Goal: Task Accomplishment & Management: Manage account settings

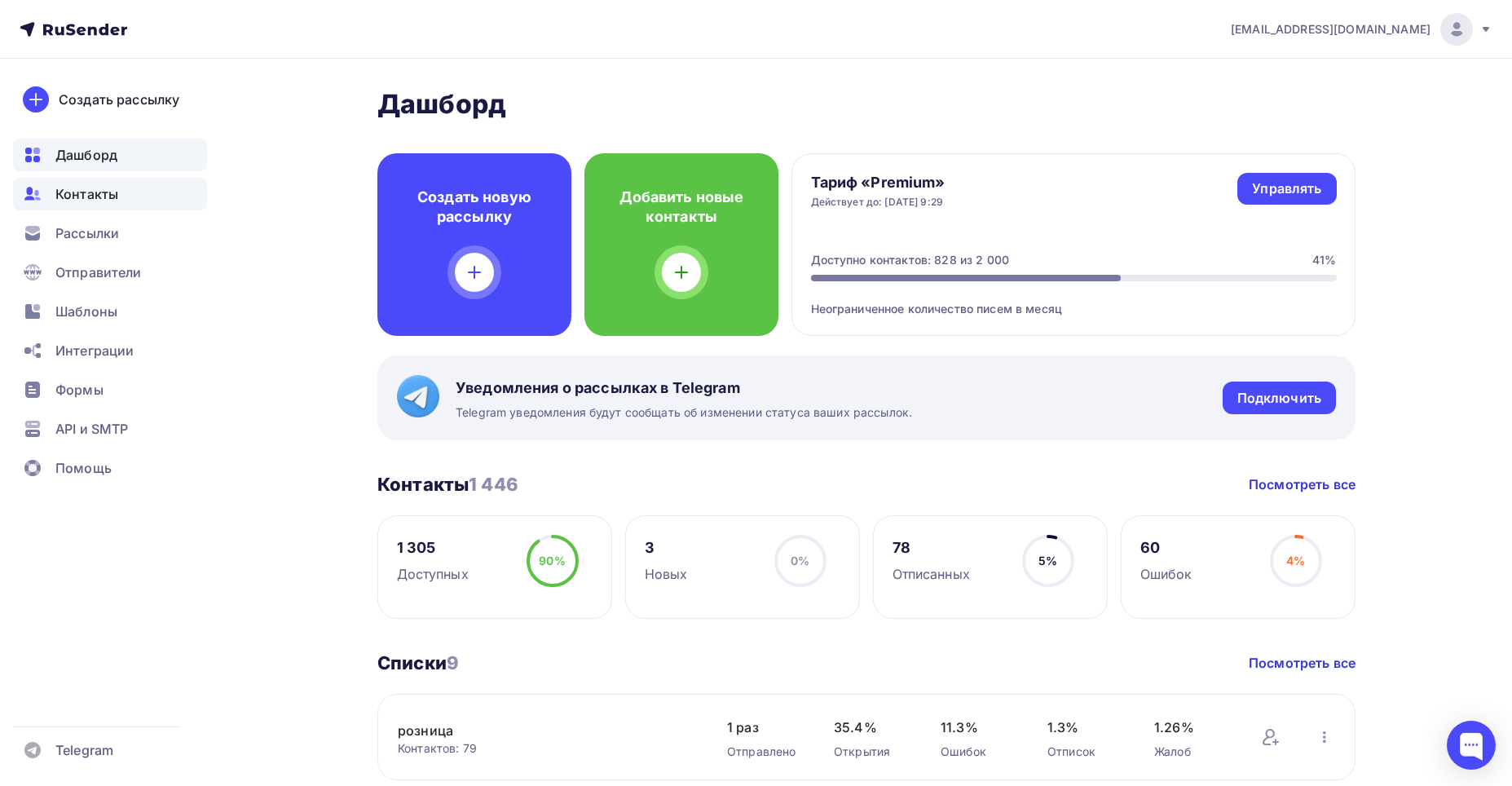
click at [89, 189] on span "Контакты" at bounding box center [87, 193] width 63 height 19
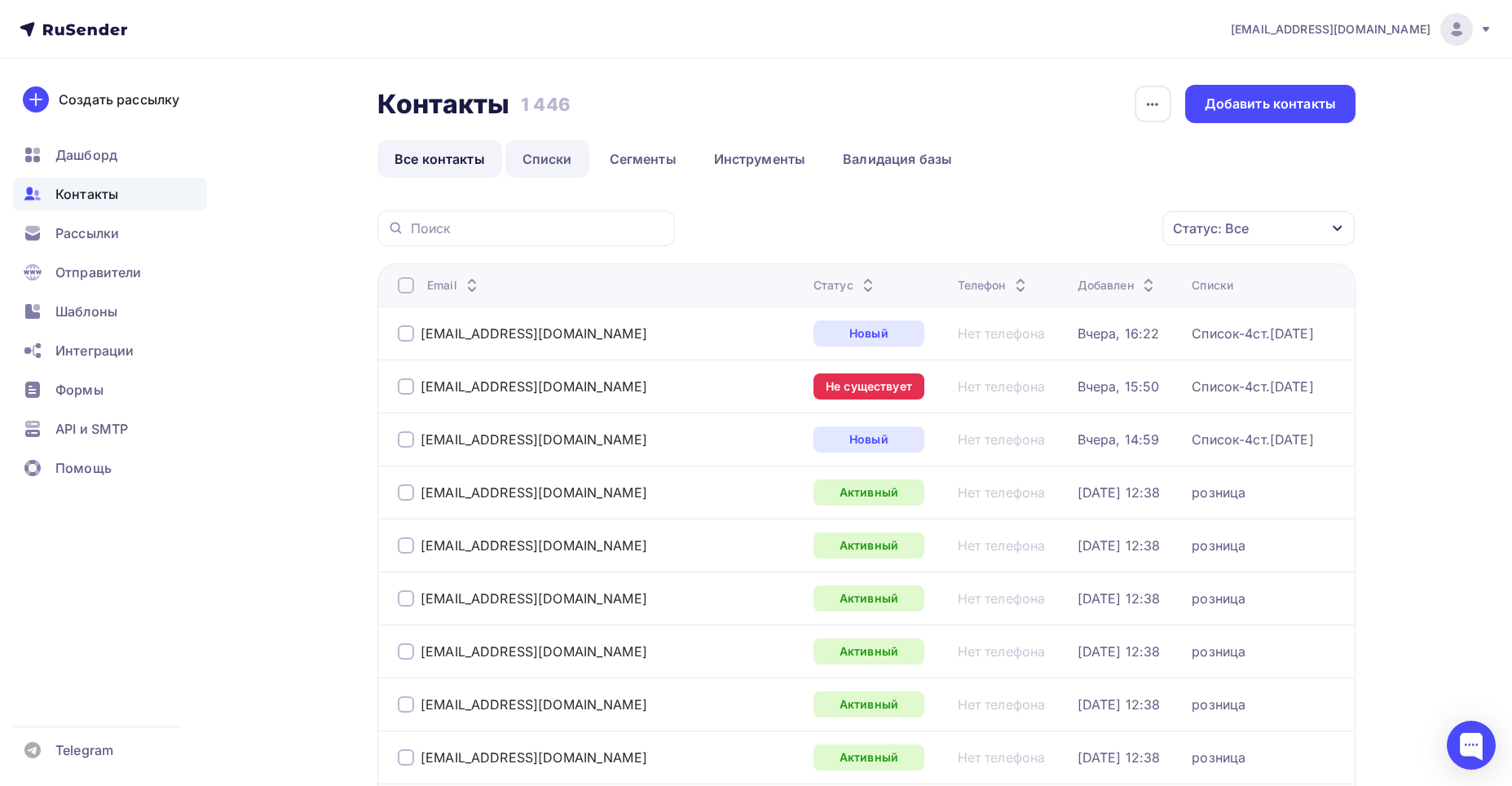
click at [537, 154] on link "Списки" at bounding box center [547, 158] width 84 height 37
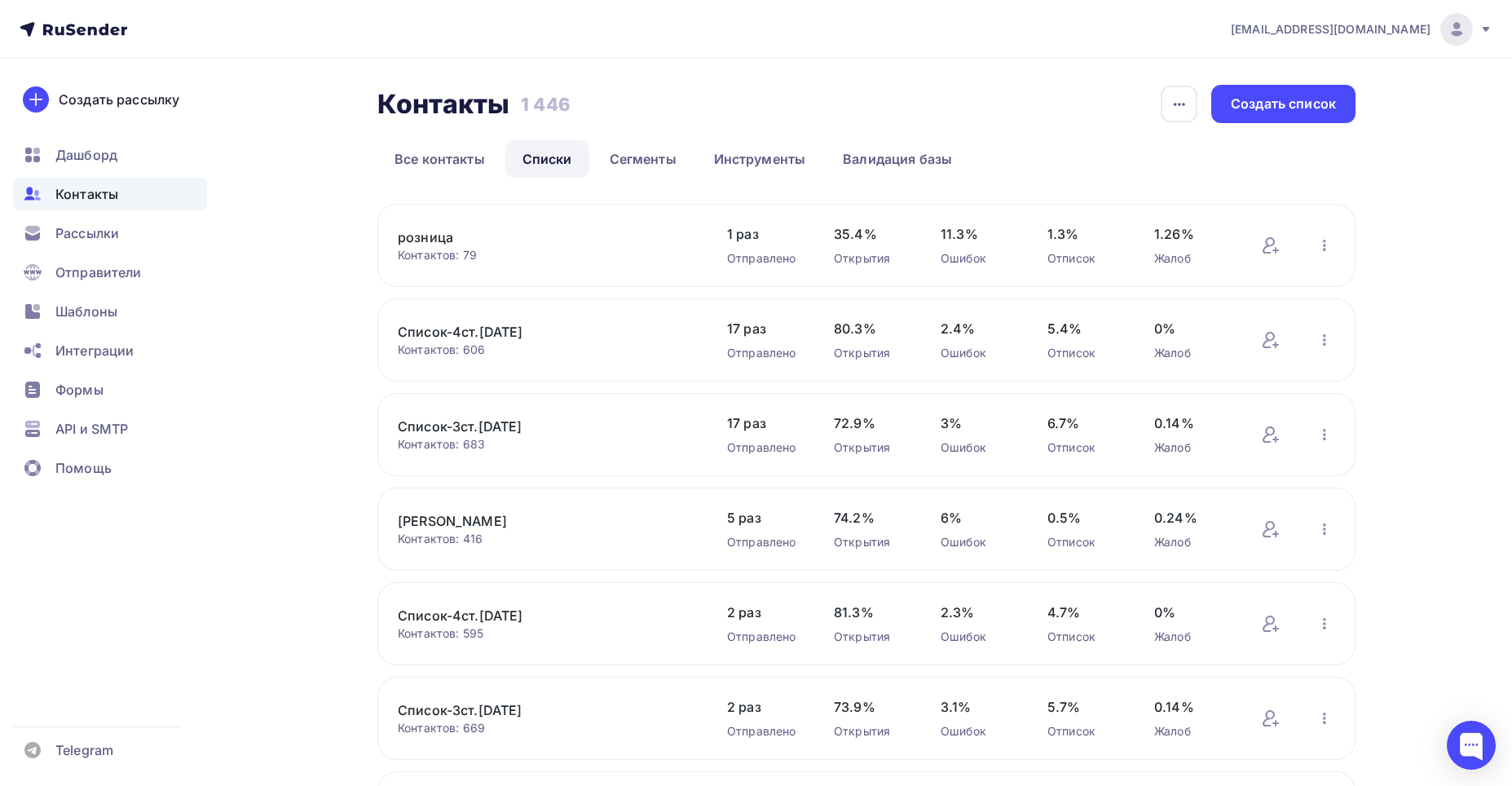
click at [457, 430] on link "Список-3ст.[DATE]" at bounding box center [536, 425] width 277 height 19
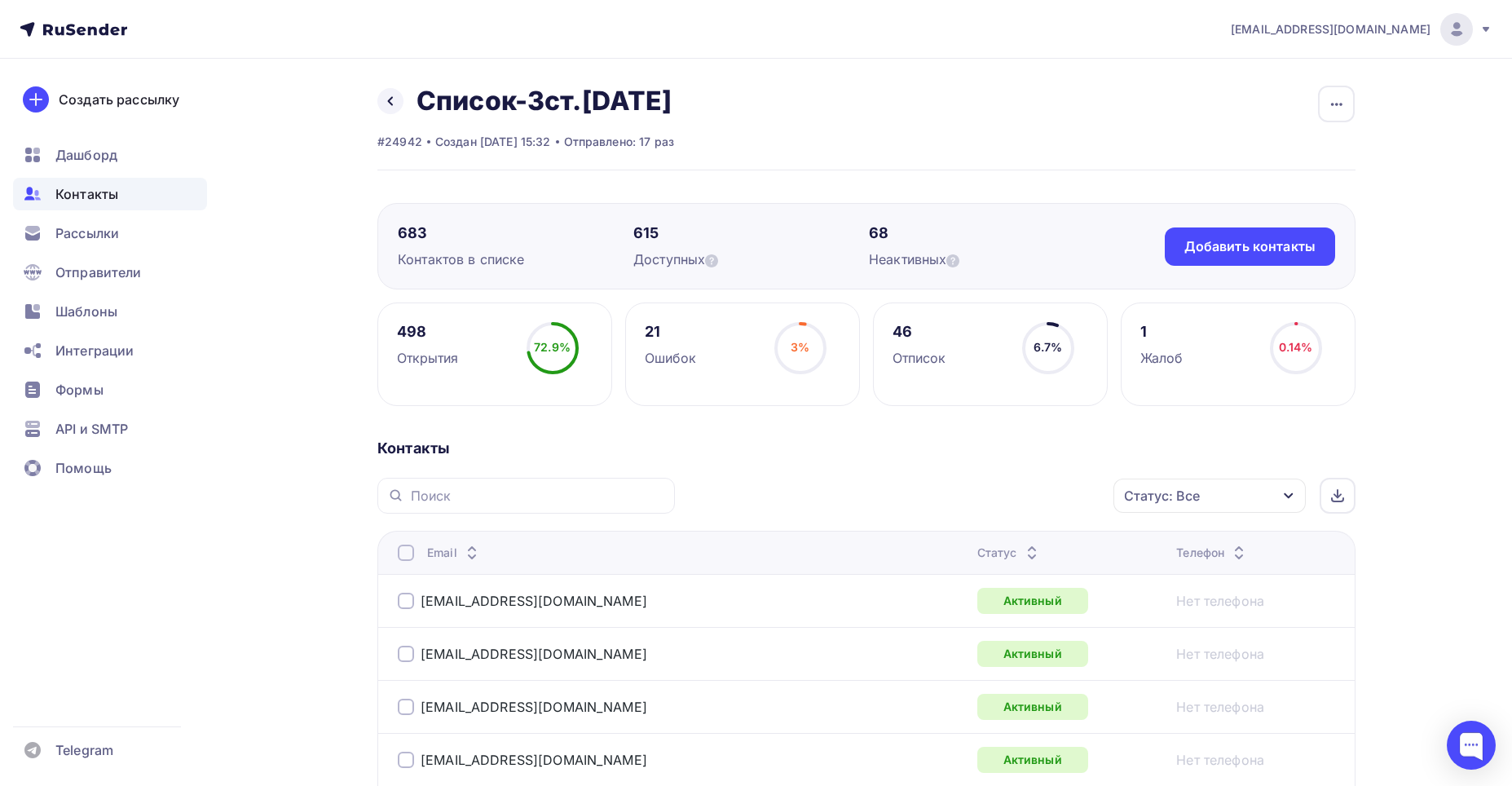
scroll to position [81, 0]
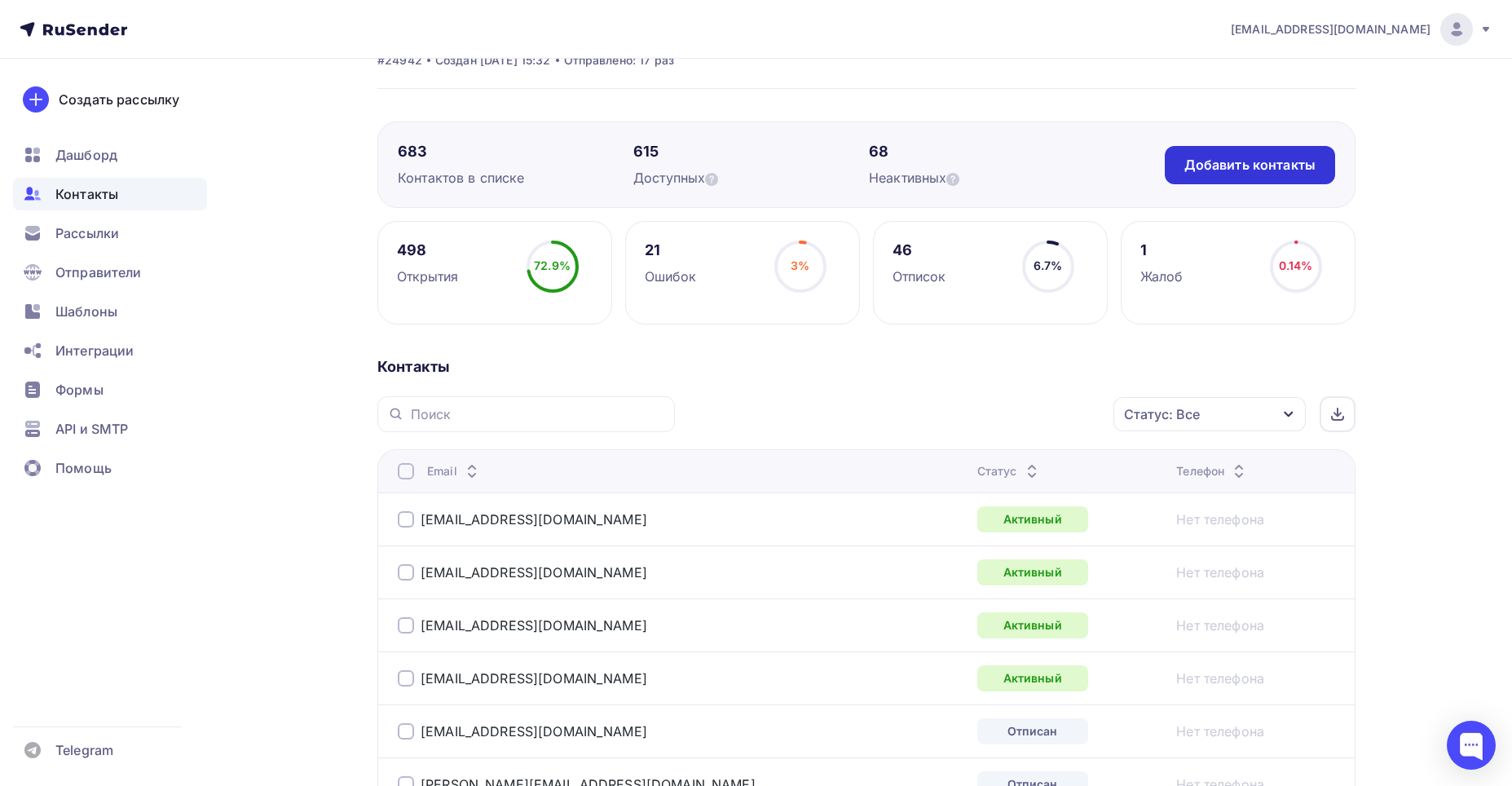
click at [1229, 171] on div "Добавить контакты" at bounding box center [1250, 165] width 131 height 19
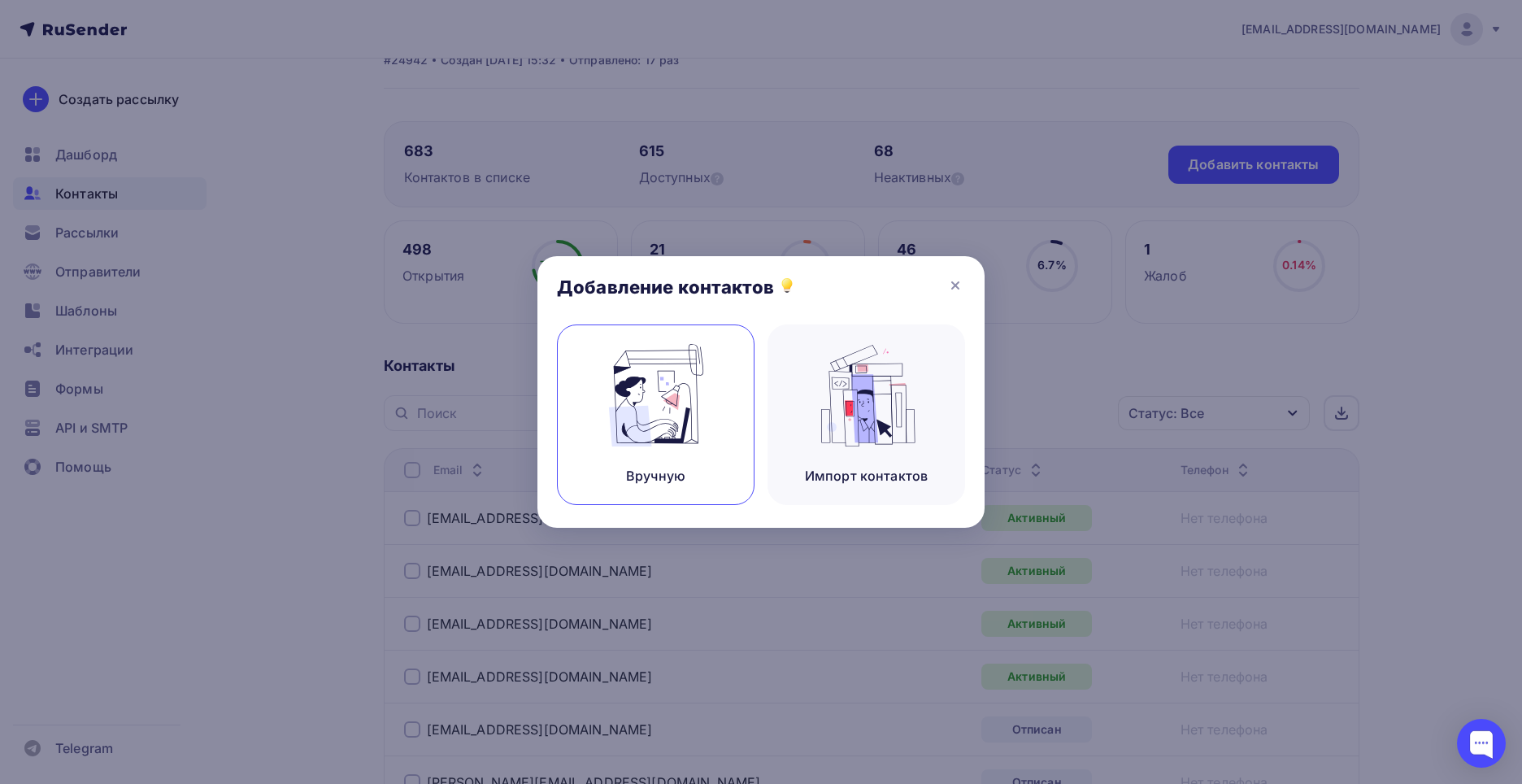
click at [654, 417] on img at bounding box center [656, 394] width 109 height 103
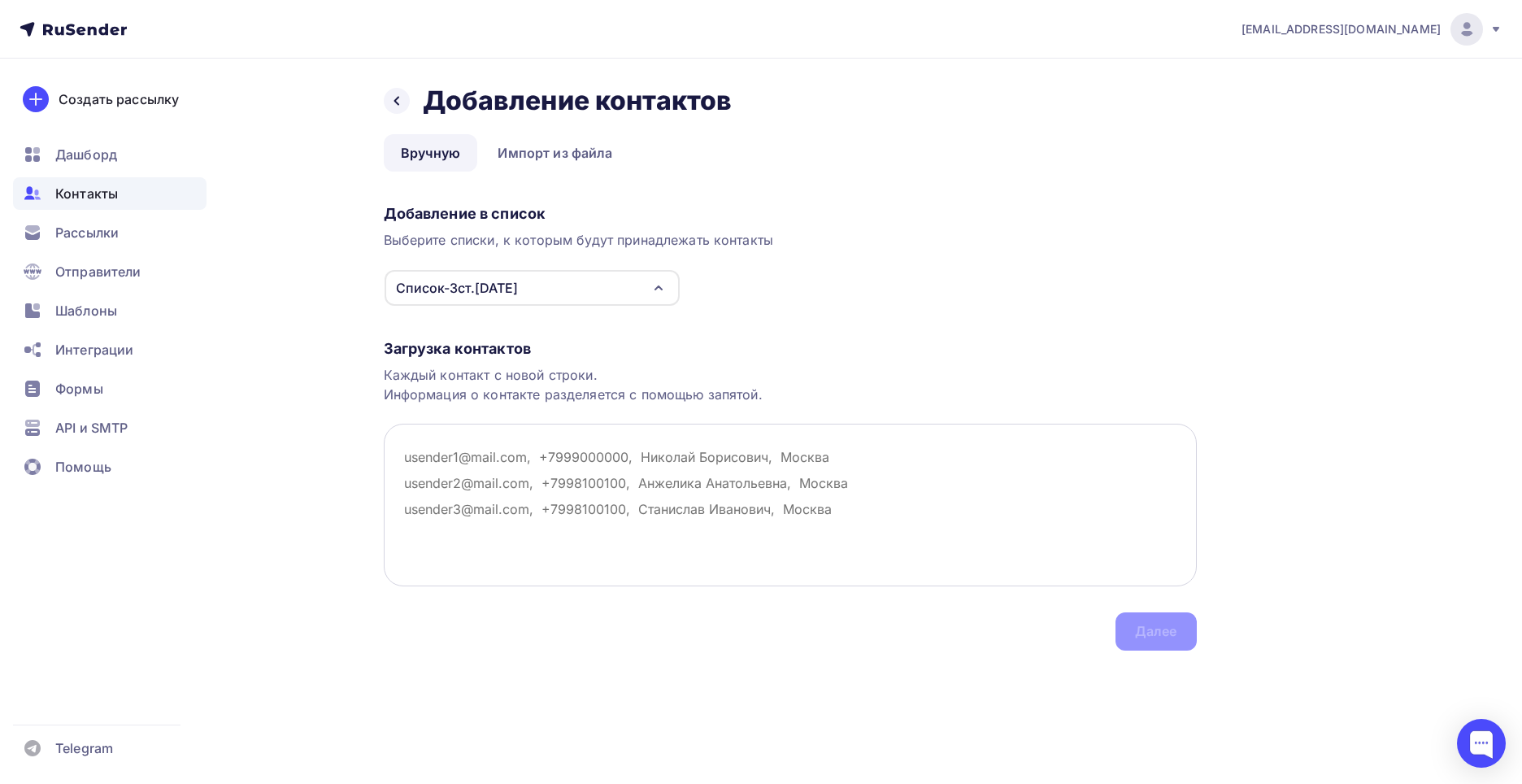
click at [407, 470] on textarea at bounding box center [790, 504] width 813 height 163
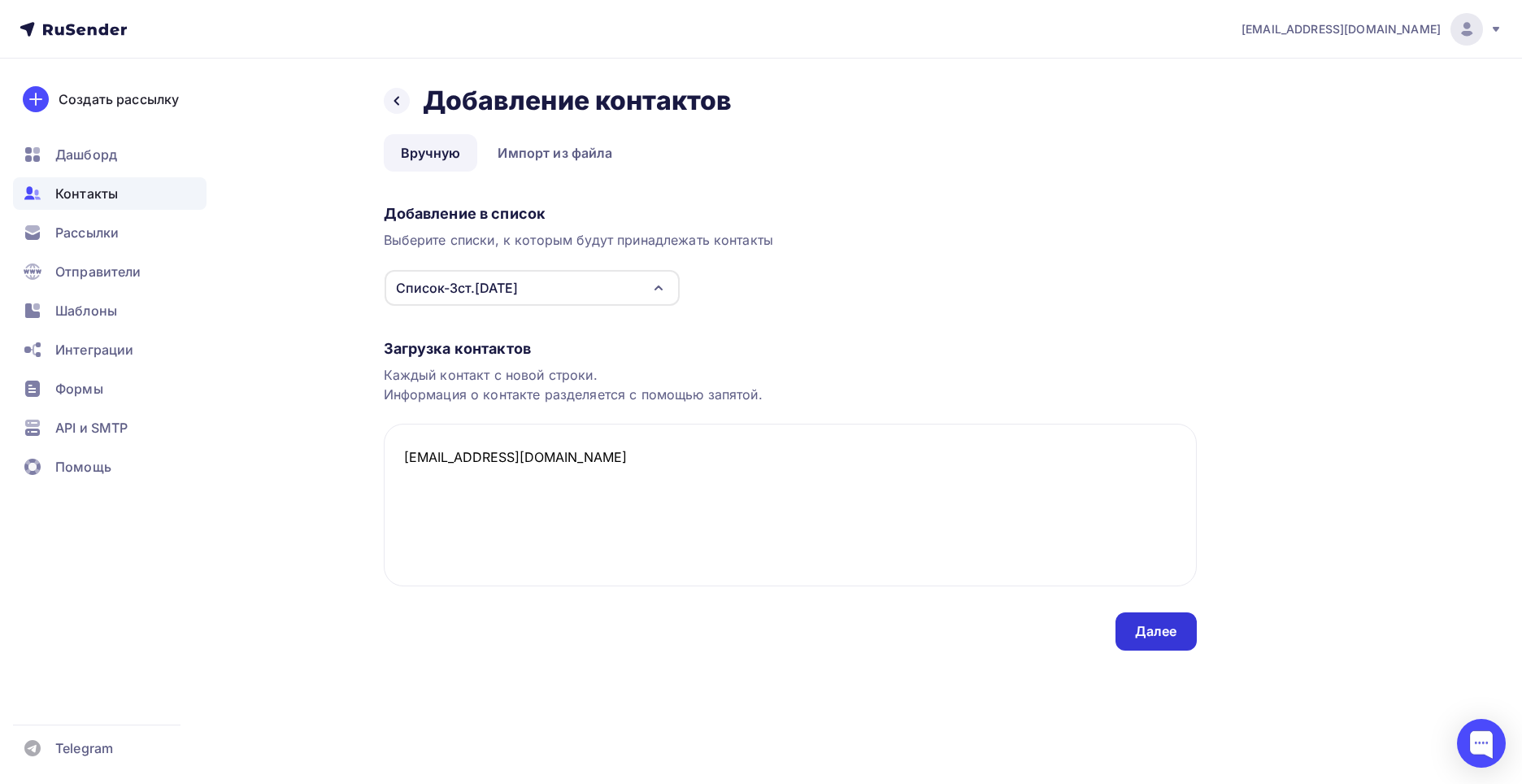
type textarea "[EMAIL_ADDRESS][DOMAIN_NAME]"
click at [1163, 629] on div "Далее" at bounding box center [1156, 630] width 43 height 19
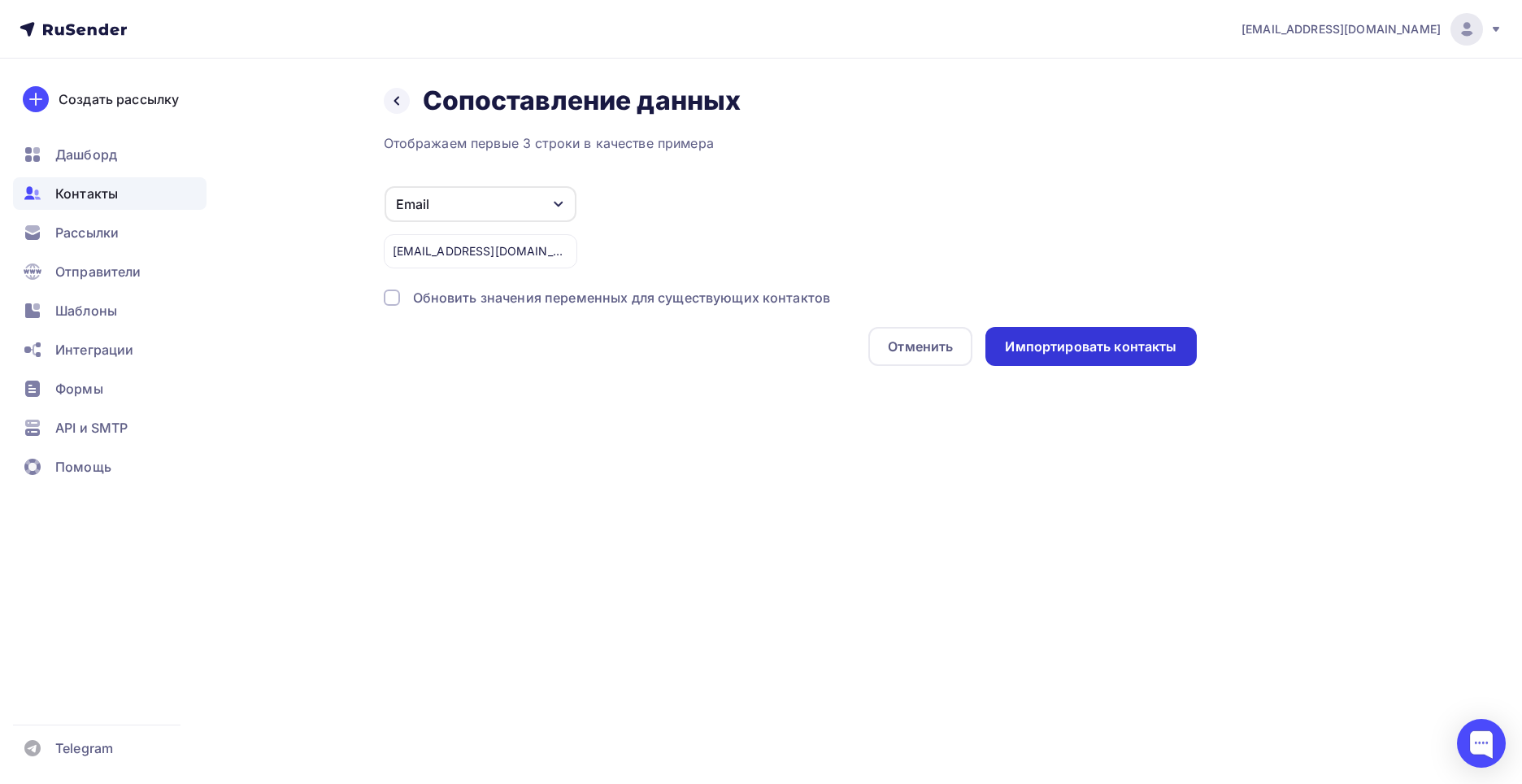
click at [1104, 348] on div "Импортировать контакты" at bounding box center [1090, 346] width 172 height 19
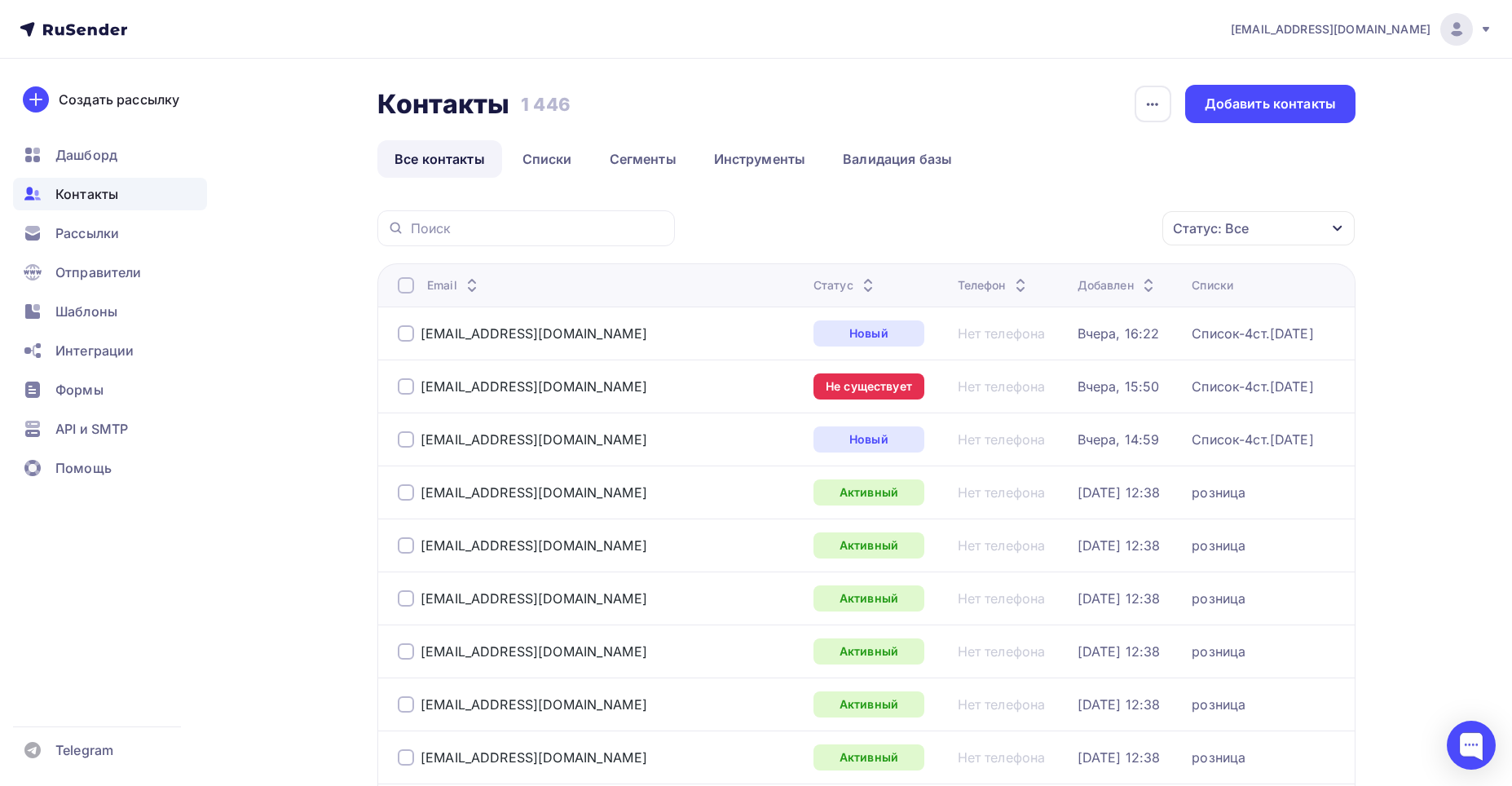
click at [78, 190] on span "Контакты" at bounding box center [87, 193] width 63 height 19
click at [83, 185] on span "Контакты" at bounding box center [87, 193] width 63 height 19
click at [74, 235] on span "Рассылки" at bounding box center [87, 232] width 64 height 19
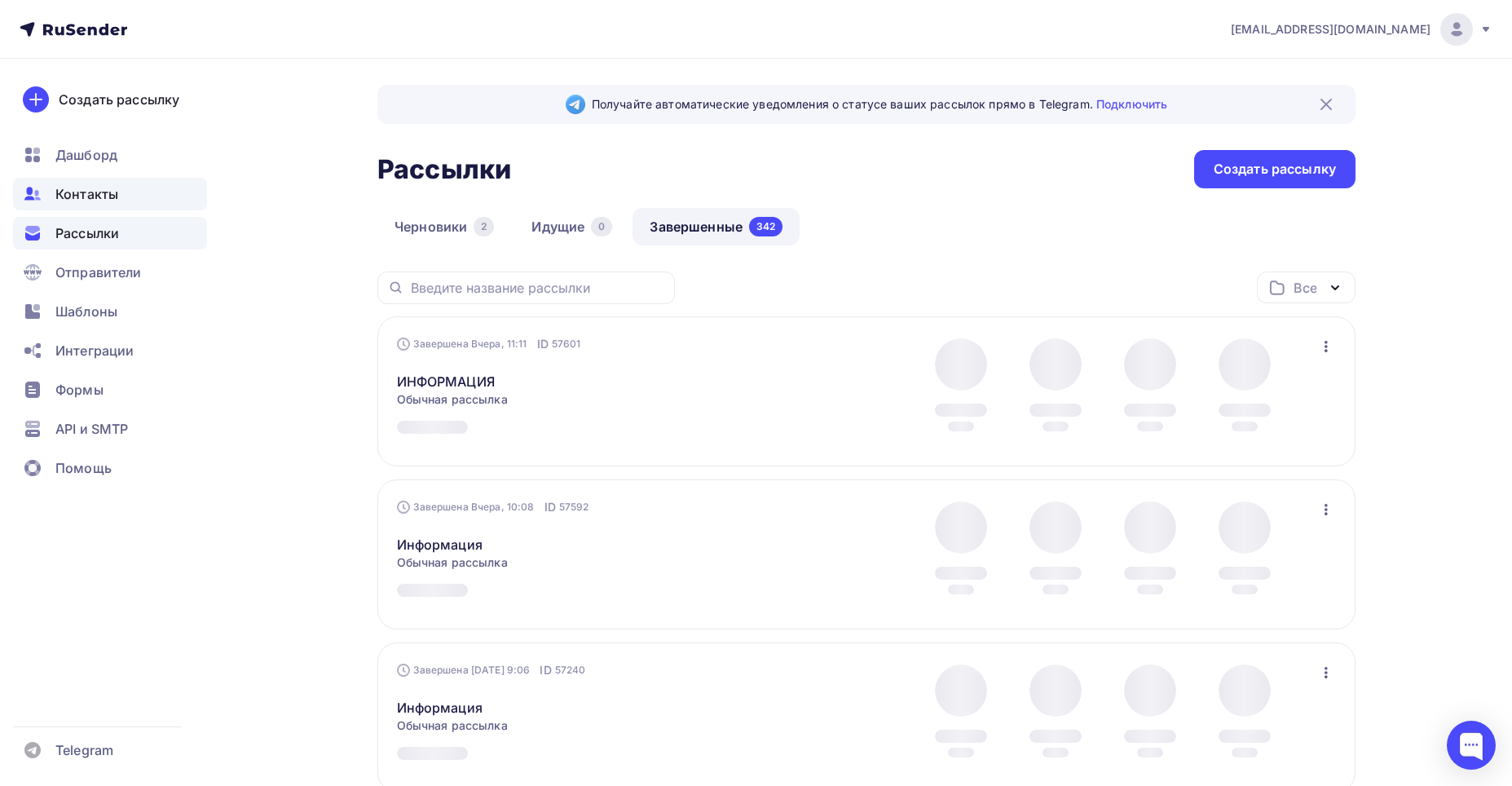
click at [83, 194] on span "Контакты" at bounding box center [87, 193] width 63 height 19
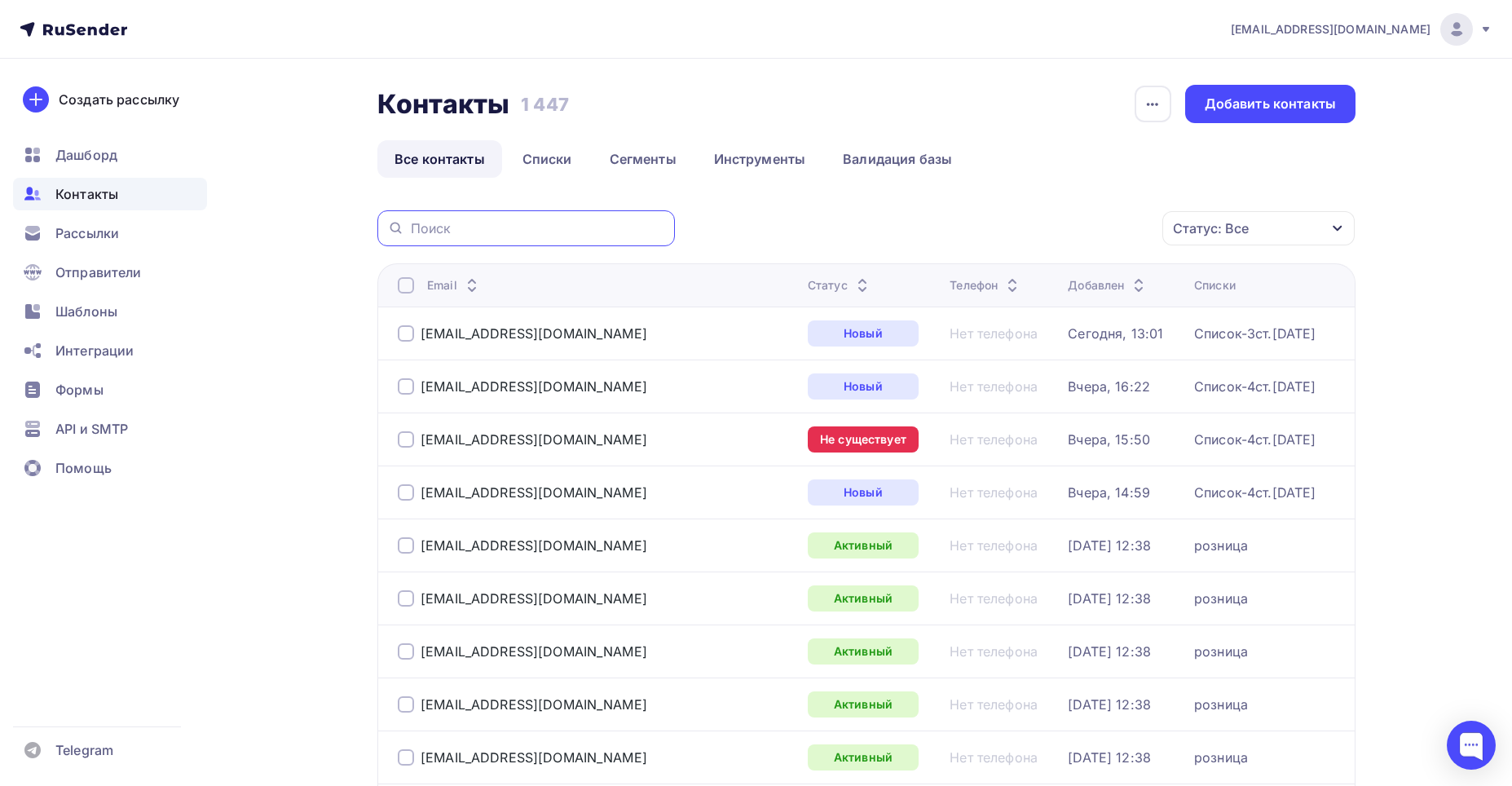
click at [434, 220] on input "text" at bounding box center [537, 229] width 254 height 18
paste input "[EMAIL_ADDRESS][DOMAIN_NAME]"
type input "[EMAIL_ADDRESS][DOMAIN_NAME]"
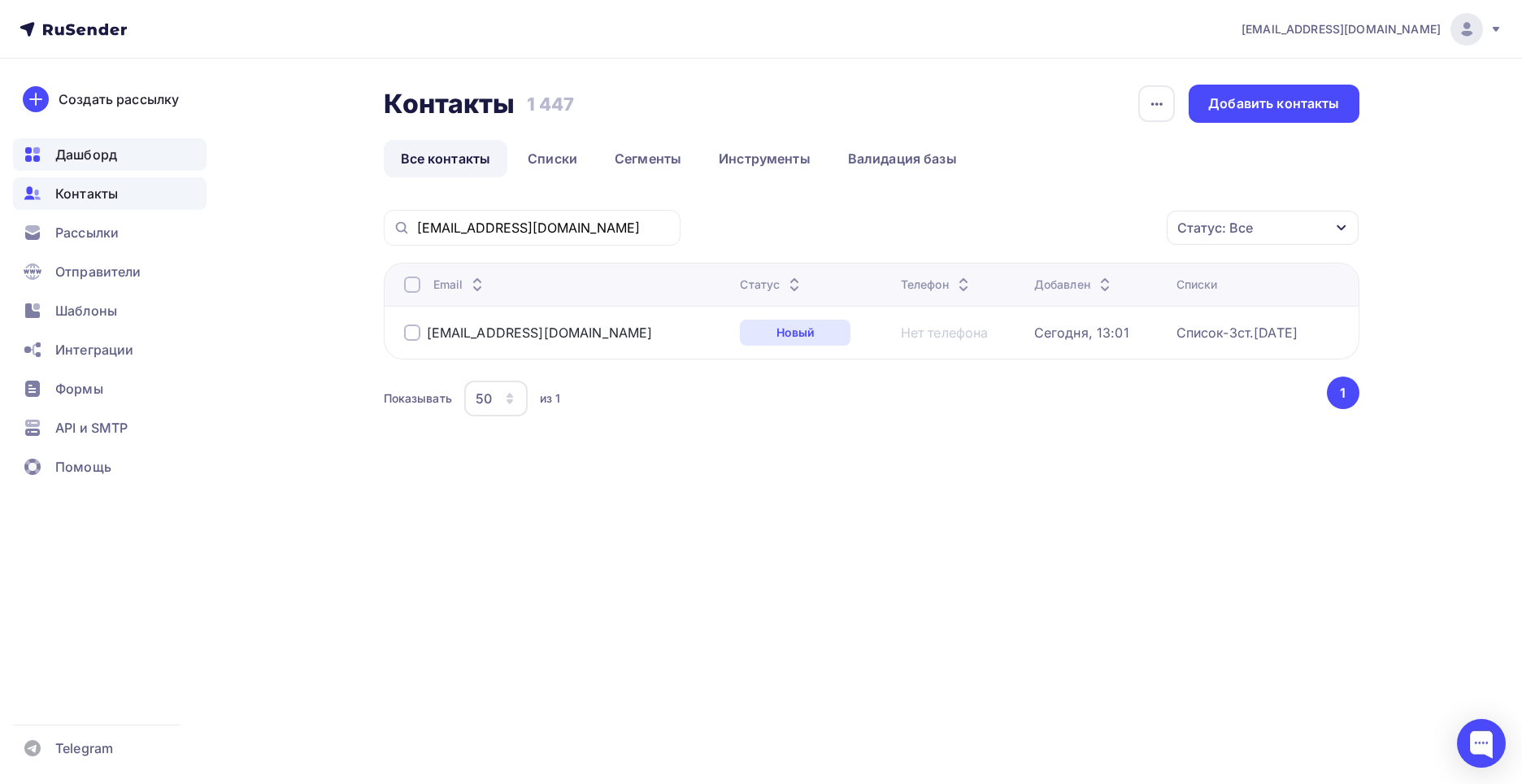
click at [108, 156] on span "Дашборд" at bounding box center [86, 154] width 62 height 19
